Goal: Information Seeking & Learning: Learn about a topic

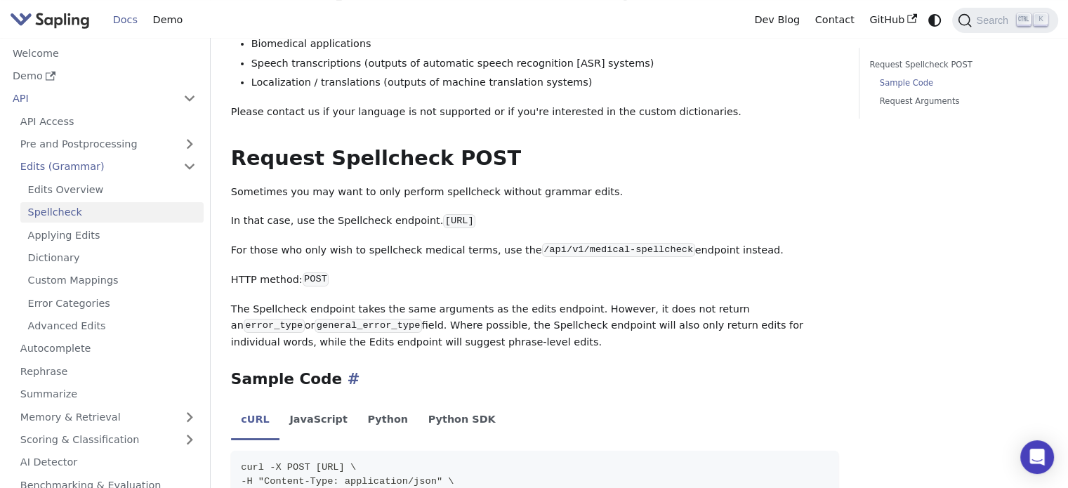
scroll to position [711, 0]
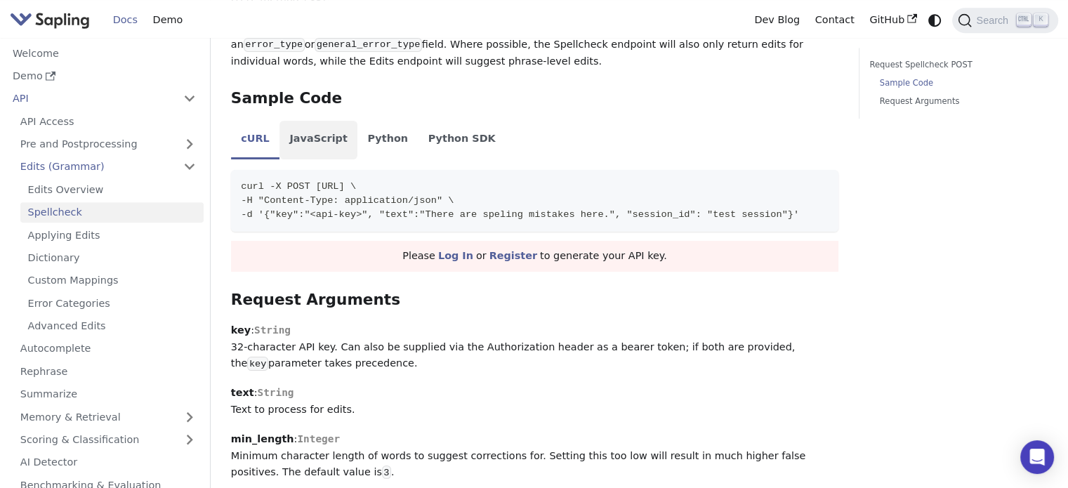
click at [294, 133] on li "JavaScript" at bounding box center [318, 140] width 78 height 39
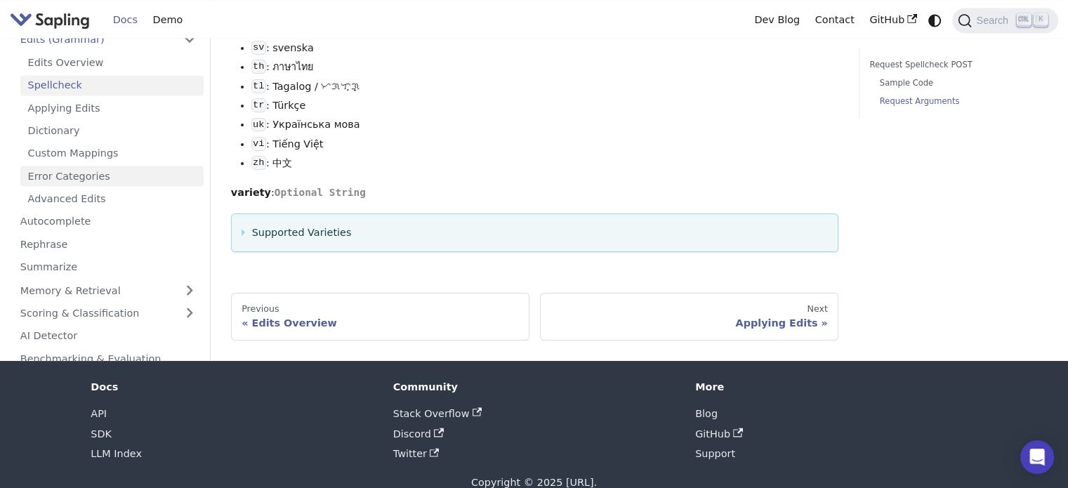
scroll to position [2256, 0]
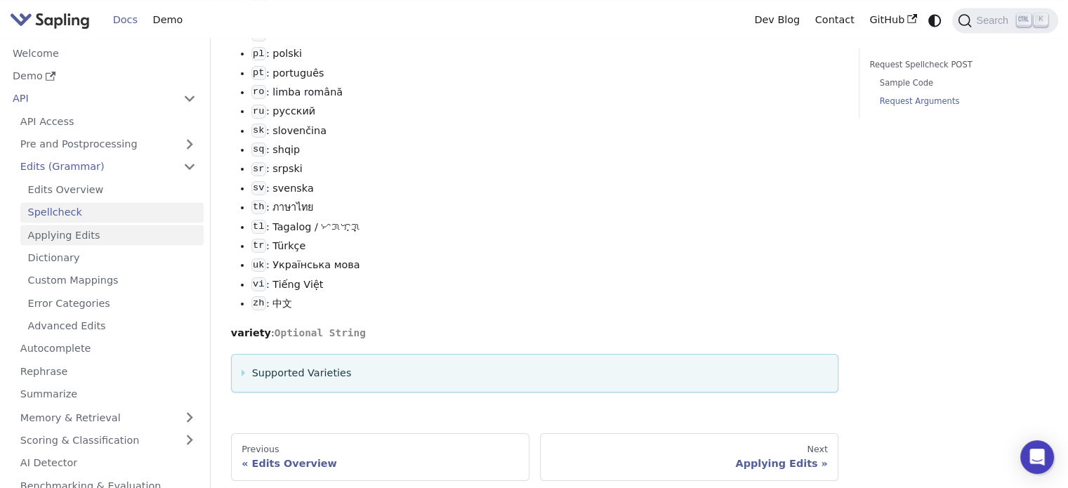
click at [70, 237] on link "Applying Edits" at bounding box center [111, 235] width 183 height 20
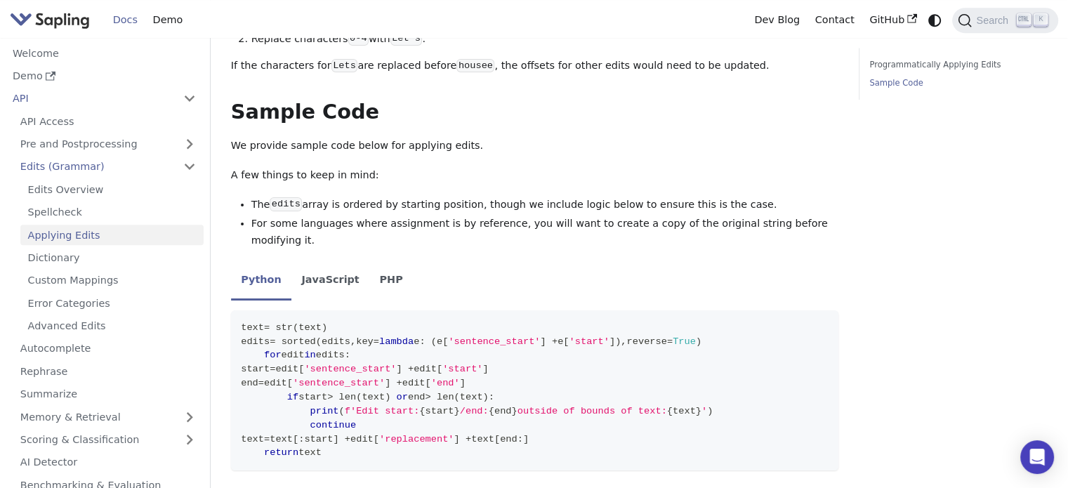
scroll to position [1052, 0]
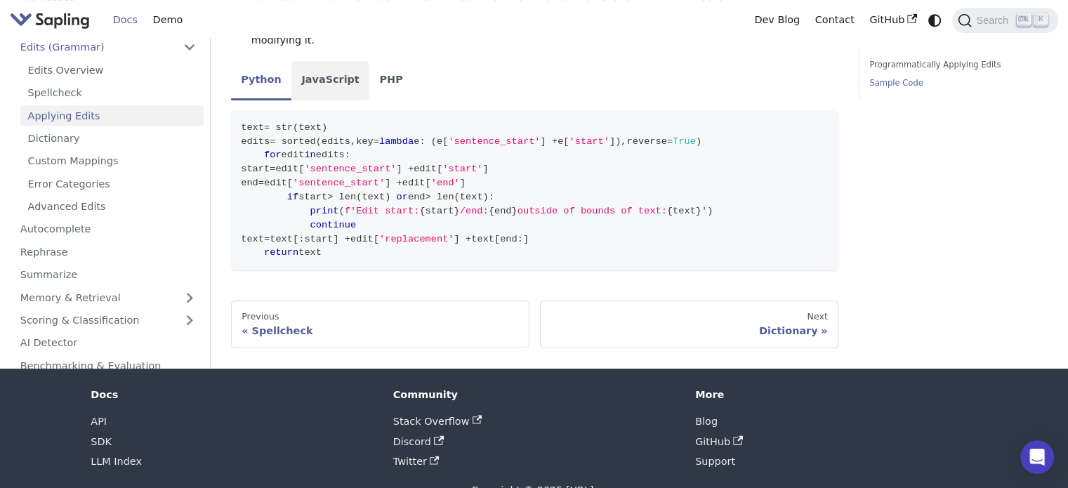
click at [319, 61] on li "JavaScript" at bounding box center [330, 80] width 78 height 39
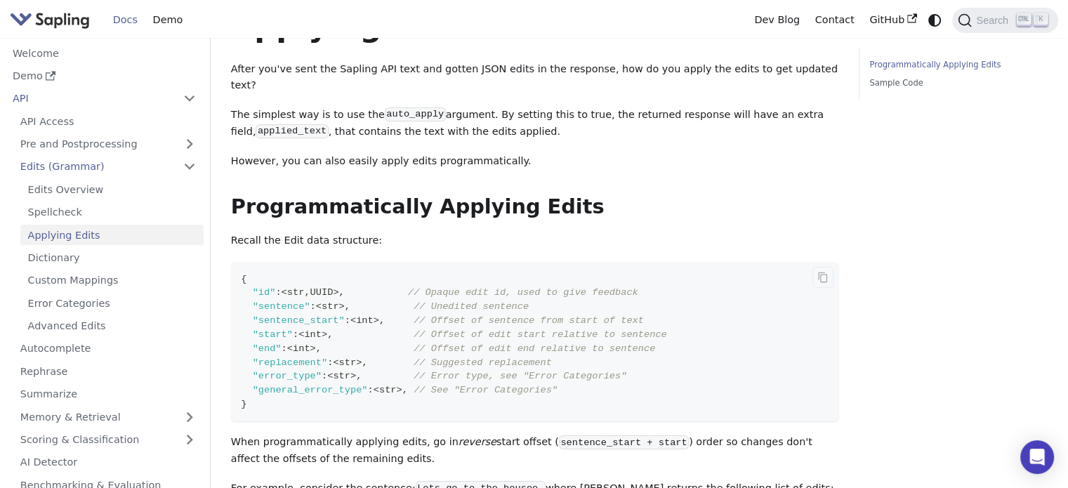
scroll to position [0, 0]
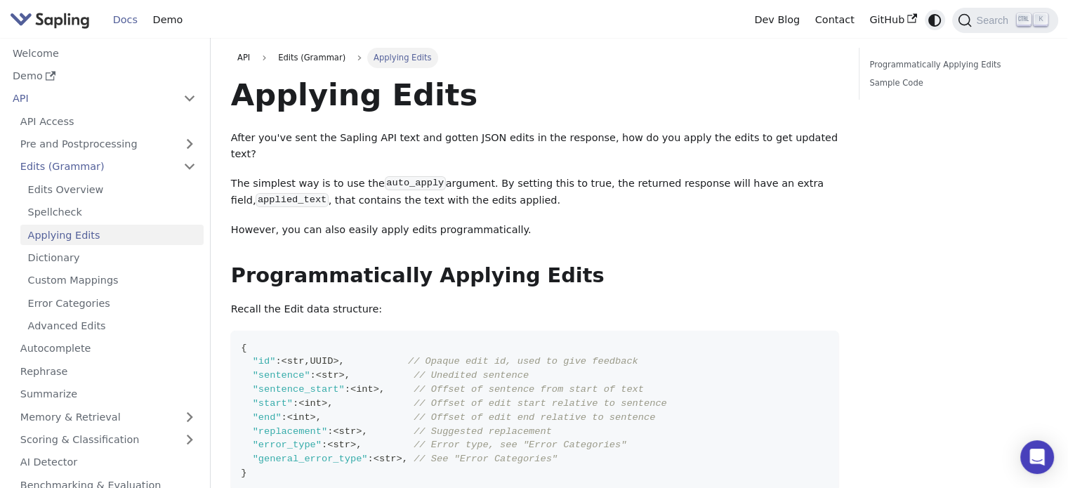
click at [936, 18] on icon "Switch between dark and light mode (currently system mode)" at bounding box center [934, 20] width 17 height 17
click at [936, 18] on icon "Switch between dark and light mode (currently light mode)" at bounding box center [934, 20] width 15 height 15
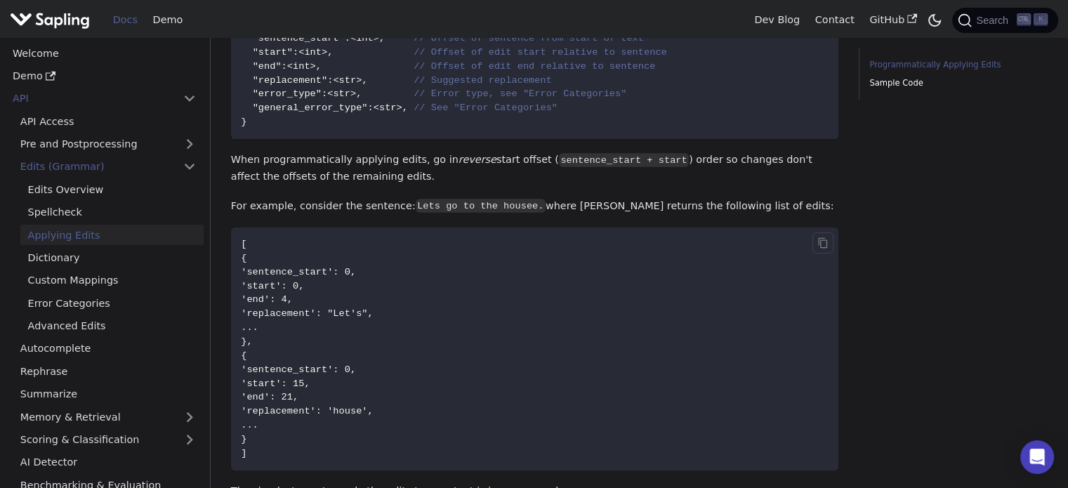
scroll to position [421, 0]
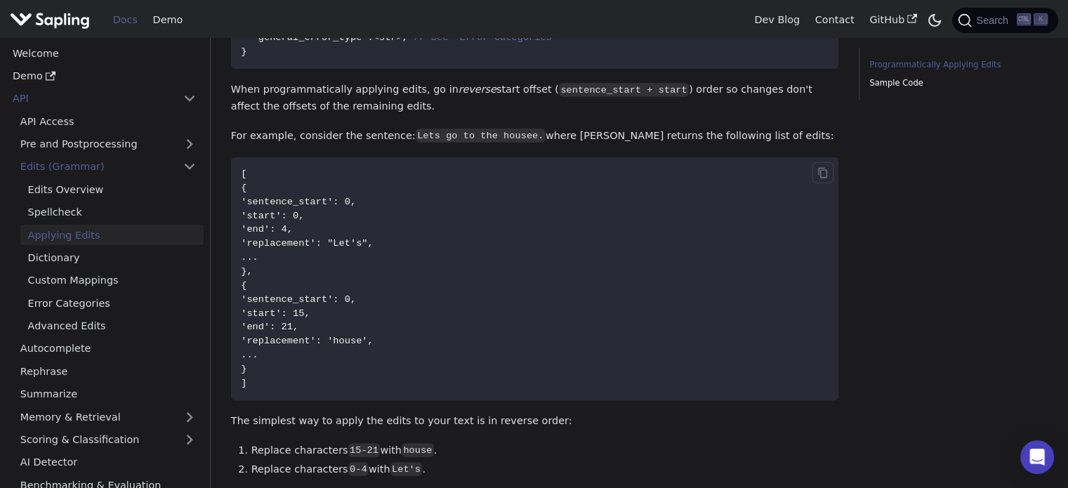
click at [385, 256] on code "[ { 'sentence_start': 0, 'start': 0, 'end': 4, 'replacement': "Let's", ... }, {…" at bounding box center [534, 278] width 607 height 243
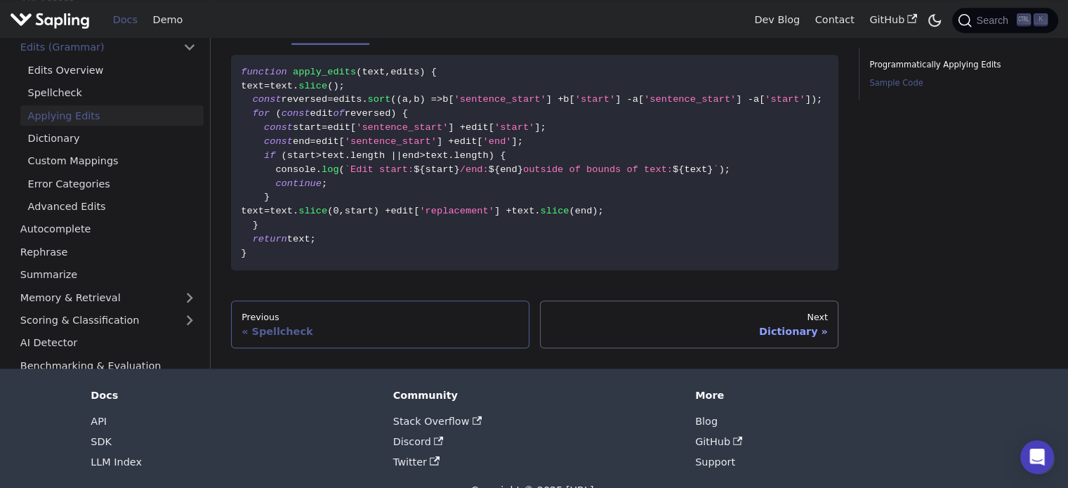
scroll to position [897, 0]
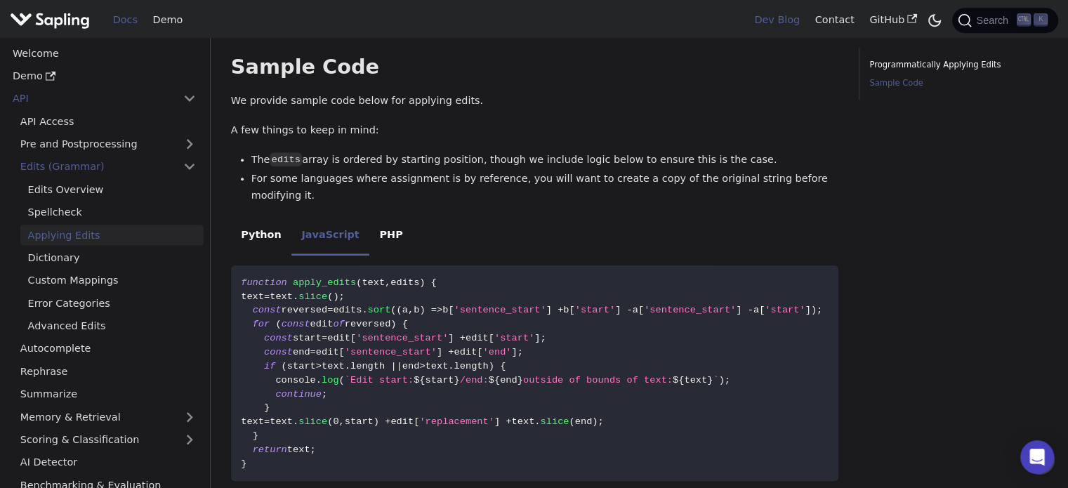
click at [788, 19] on link "Dev Blog" at bounding box center [776, 20] width 60 height 22
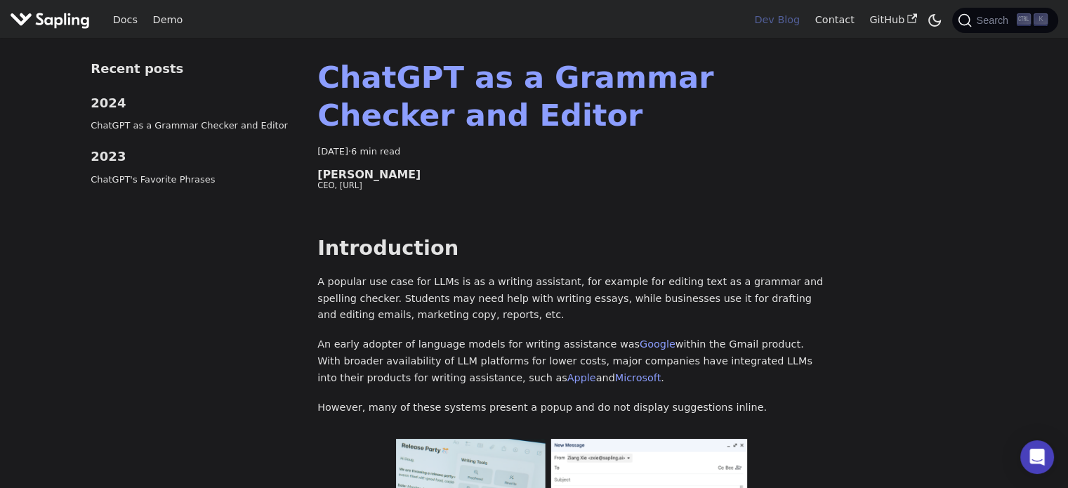
click at [772, 24] on link "Dev Blog" at bounding box center [776, 20] width 60 height 22
click at [164, 14] on link "Demo" at bounding box center [167, 20] width 45 height 22
click at [42, 22] on img "Main" at bounding box center [50, 20] width 80 height 20
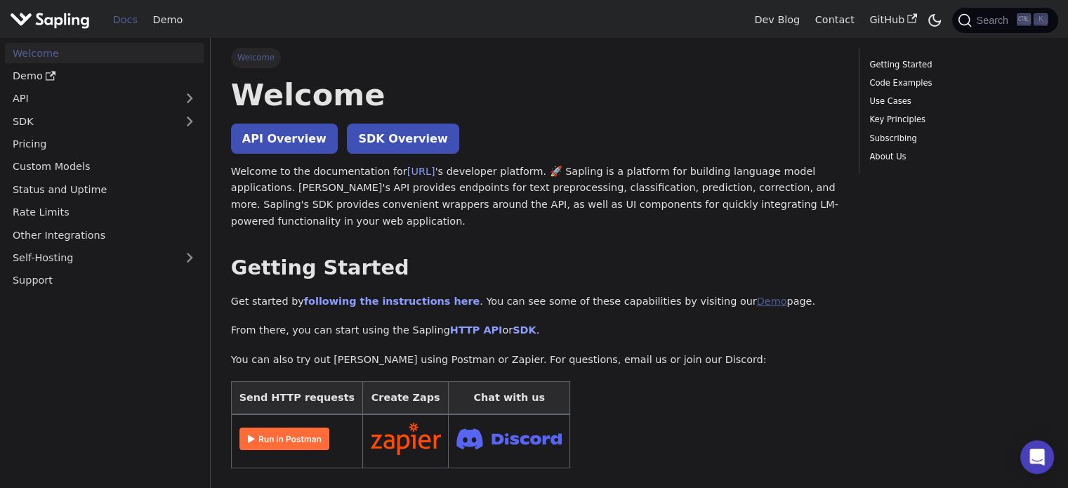
click at [757, 300] on link "Demo" at bounding box center [772, 301] width 30 height 11
click at [133, 20] on link "Docs" at bounding box center [125, 20] width 40 height 22
click at [68, 166] on link "Custom Models" at bounding box center [104, 167] width 199 height 20
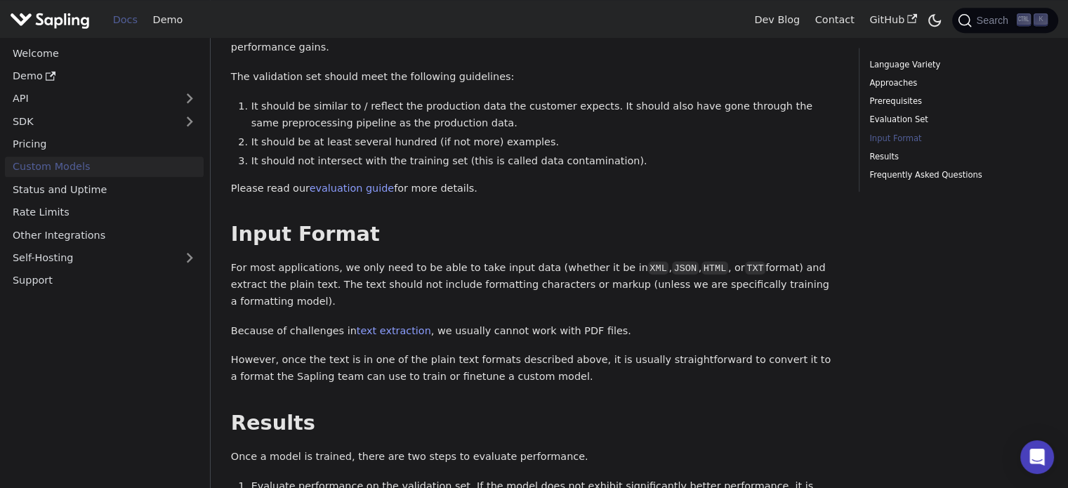
scroll to position [1334, 0]
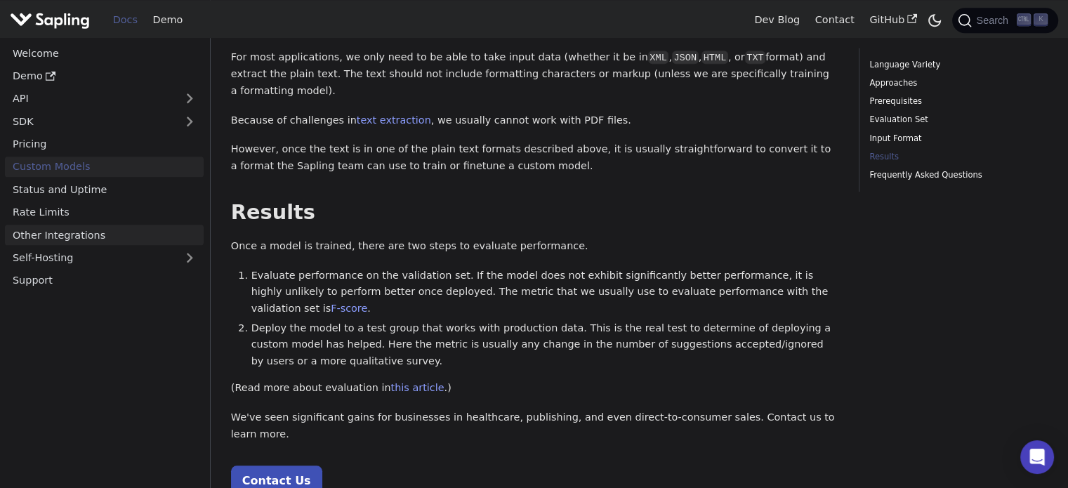
click at [72, 239] on link "Other Integrations" at bounding box center [104, 235] width 199 height 20
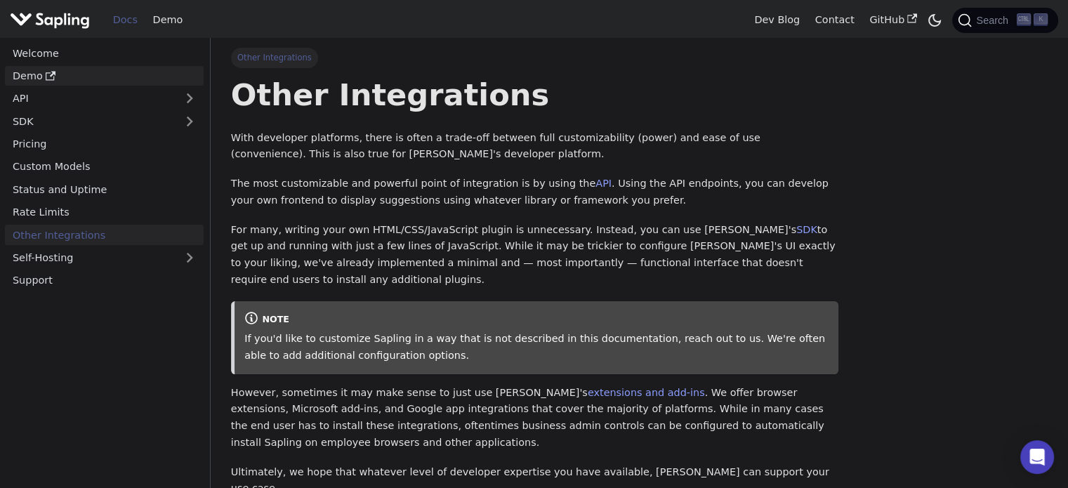
click at [30, 74] on link "Demo" at bounding box center [104, 76] width 199 height 20
